Goal: Task Accomplishment & Management: Manage account settings

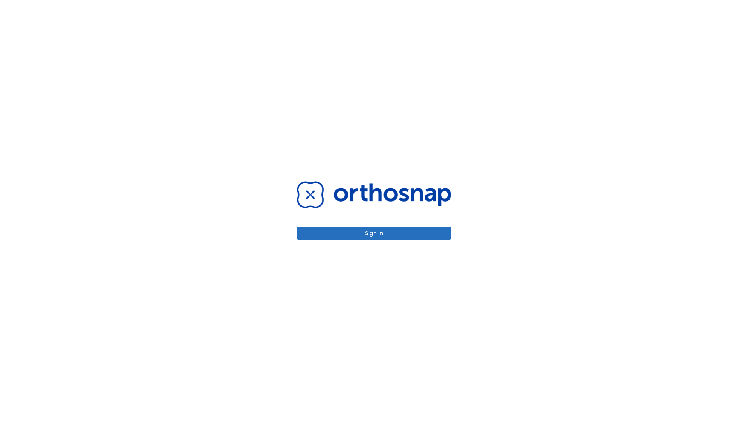
click at [374, 233] on button "Sign in" at bounding box center [374, 233] width 154 height 13
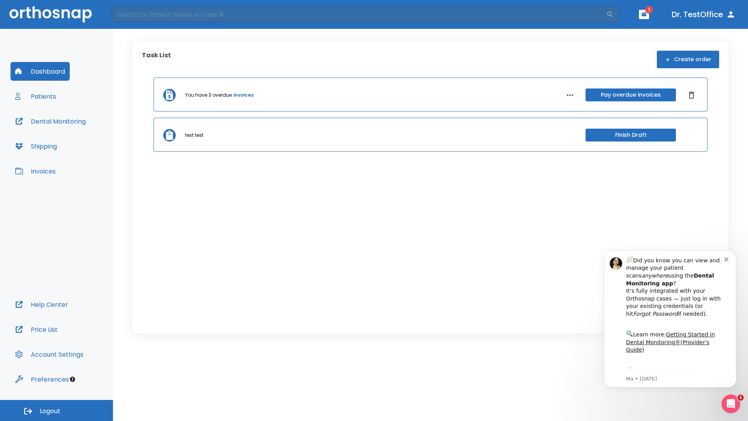
click at [57, 410] on span "Logout" at bounding box center [50, 411] width 21 height 9
